Goal: Check status: Check status

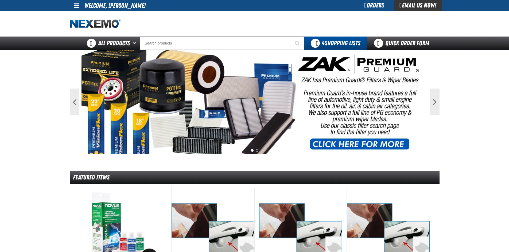
click at [74, 3] on span at bounding box center [77, 5] width 6 height 6
click at [83, 16] on link "My Account My Account" at bounding box center [84, 15] width 24 height 5
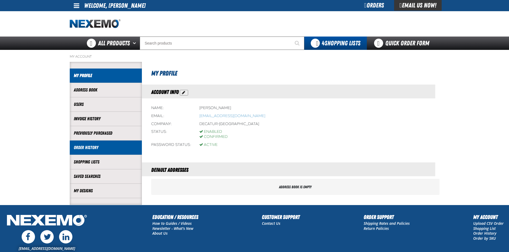
click at [92, 149] on link "Order History" at bounding box center [106, 148] width 64 height 6
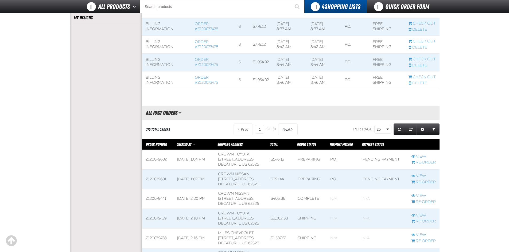
scroll to position [160, 0]
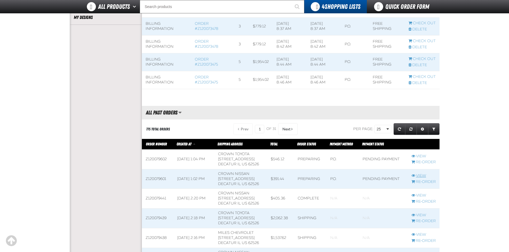
click at [422, 176] on link "View" at bounding box center [423, 176] width 24 height 5
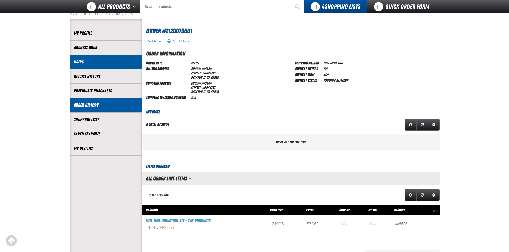
scroll to position [27, 0]
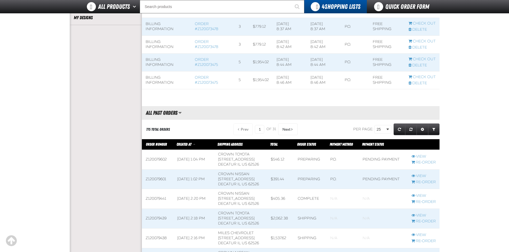
scroll to position [0, 0]
click at [420, 157] on link "View" at bounding box center [423, 156] width 24 height 5
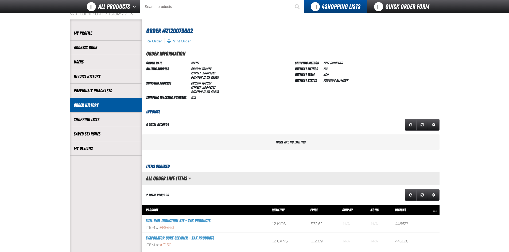
scroll to position [107, 0]
